Goal: Information Seeking & Learning: Learn about a topic

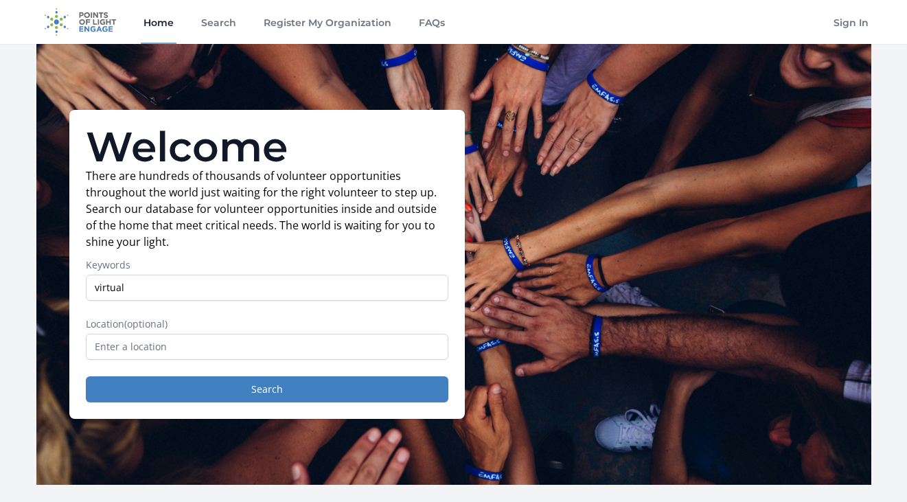
type input "virtual"
click at [86, 376] on button "Search" at bounding box center [267, 389] width 363 height 26
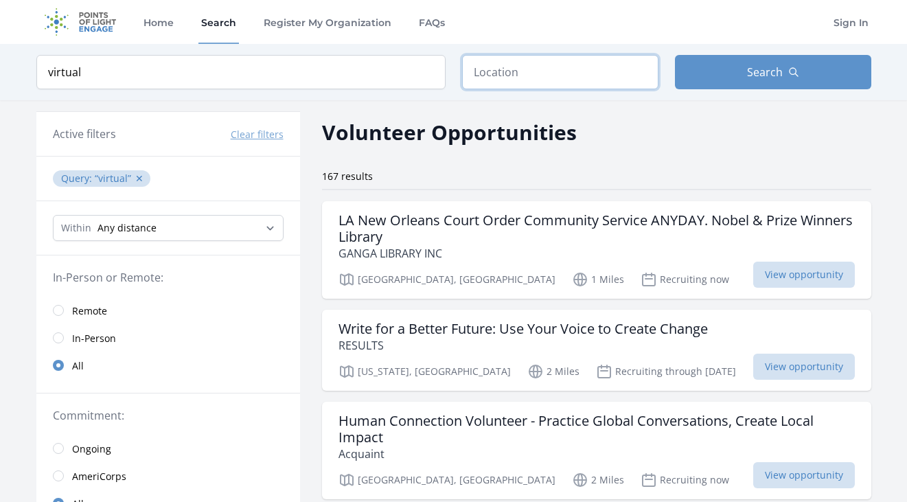
click at [517, 76] on input "text" at bounding box center [560, 72] width 196 height 34
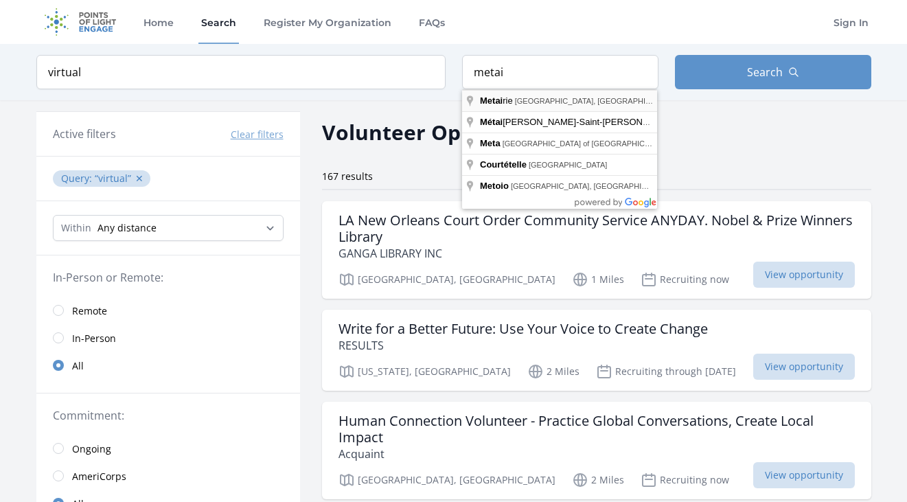
type input "Metairie, LA, USA"
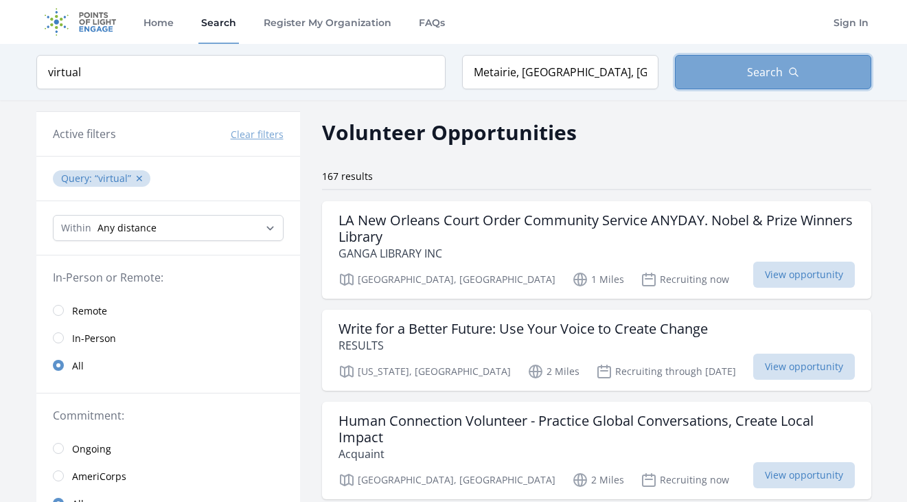
click at [748, 71] on span "Search" at bounding box center [765, 72] width 36 height 16
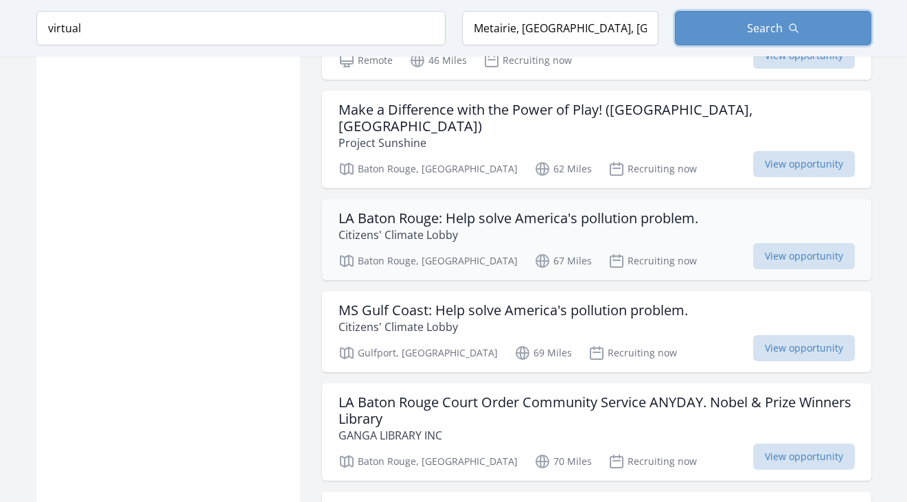
scroll to position [1374, 0]
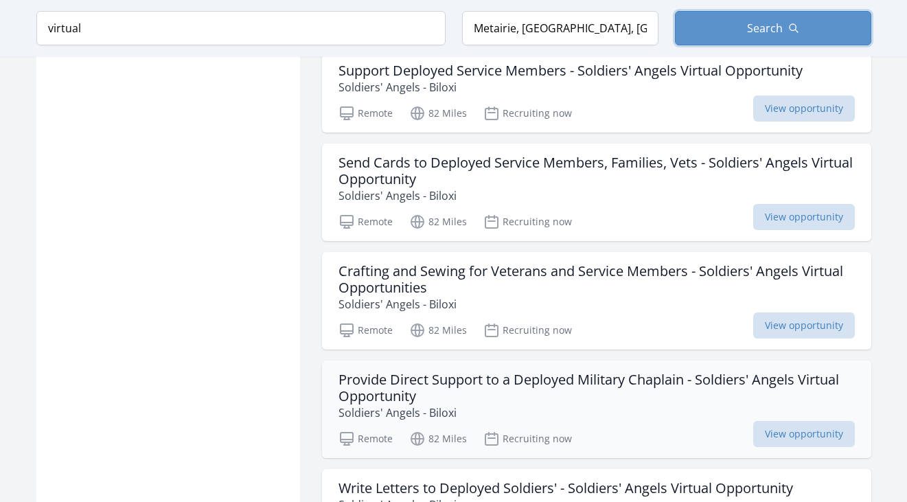
scroll to position [2373, 0]
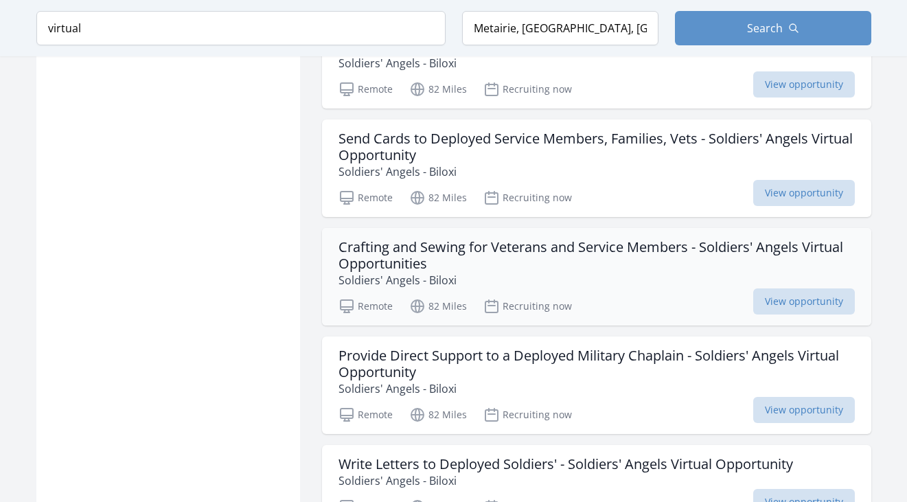
click at [689, 239] on h3 "Crafting and Sewing for Veterans and Service Members - Soldiers' Angels Virtual…" at bounding box center [597, 255] width 517 height 33
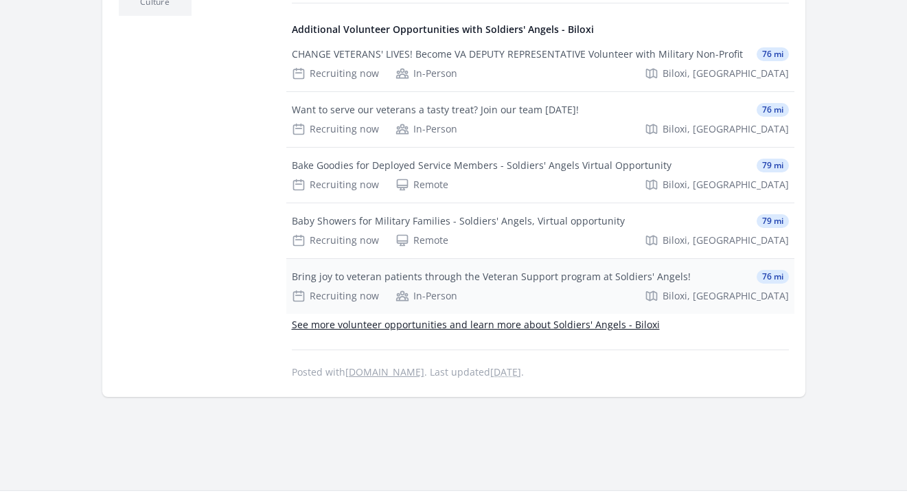
scroll to position [756, 0]
